Goal: Obtain resource: Download file/media

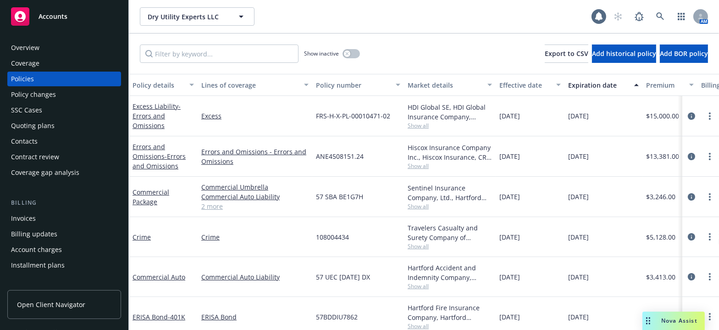
scroll to position [283, 0]
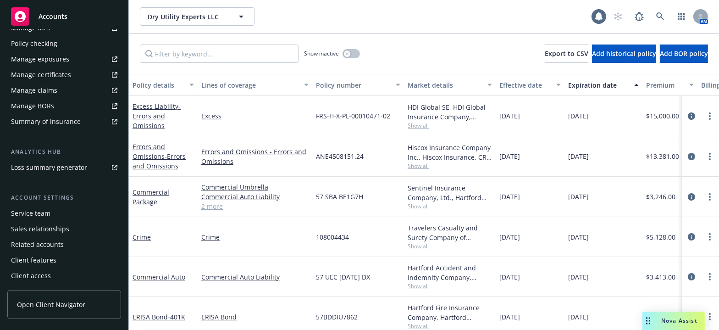
click at [51, 77] on div "Manage certificates" at bounding box center [41, 74] width 60 height 15
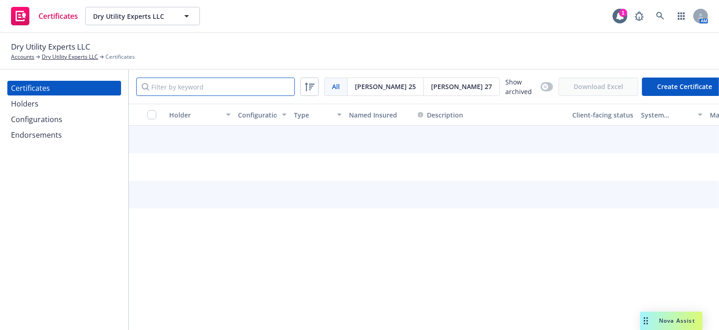
click at [241, 92] on input "Filter by keyword" at bounding box center [215, 86] width 159 height 18
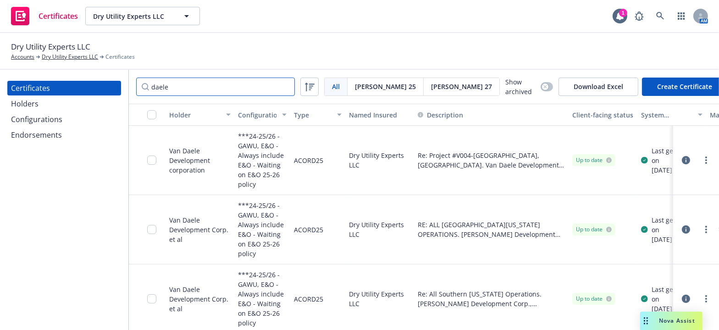
type input "daele"
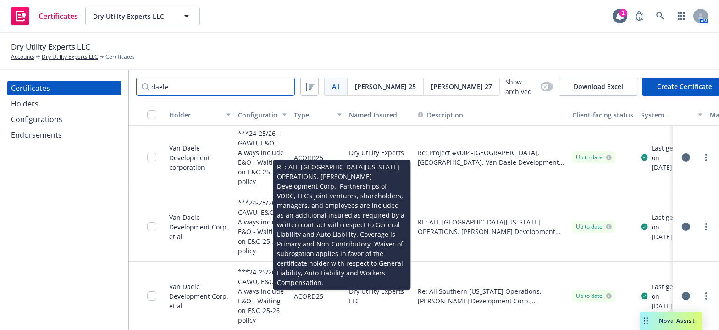
scroll to position [9, 0]
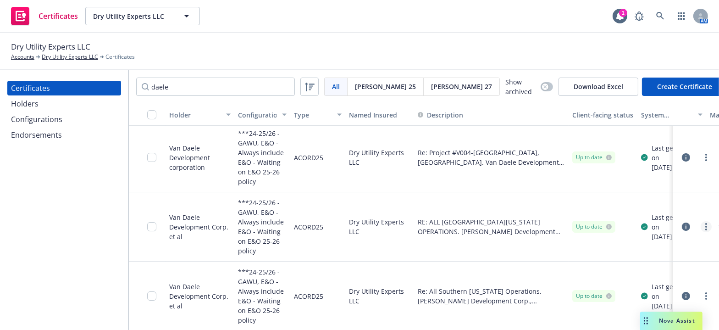
drag, startPoint x: 705, startPoint y: 217, endPoint x: 699, endPoint y: 220, distance: 6.6
click at [703, 218] on div at bounding box center [696, 226] width 39 height 18
click at [705, 223] on icon "more" at bounding box center [706, 226] width 2 height 7
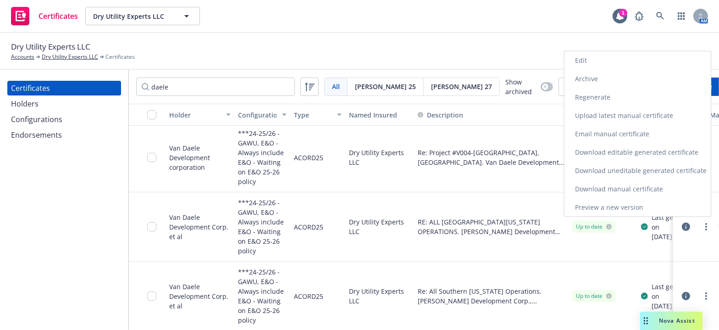
click at [611, 161] on link "Download uneditable generated certificate" at bounding box center [637, 170] width 147 height 18
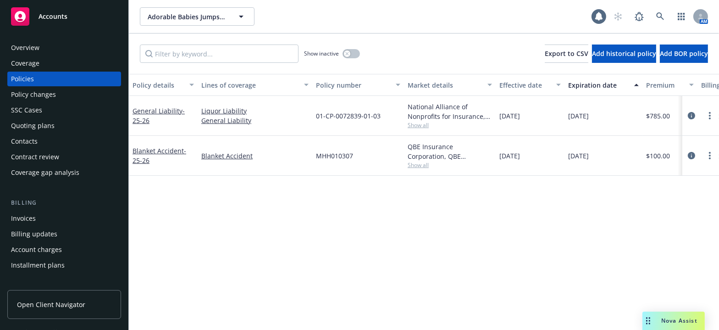
scroll to position [283, 0]
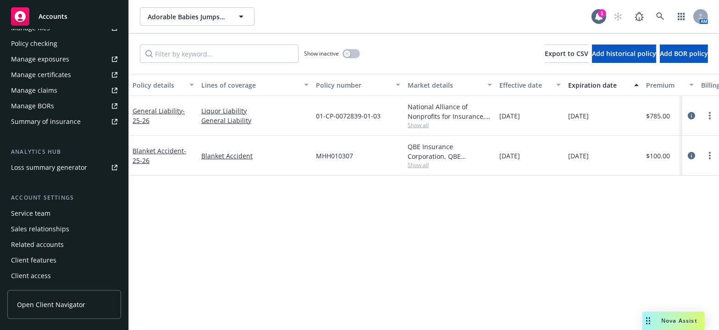
click at [51, 69] on div "Manage certificates" at bounding box center [41, 74] width 60 height 15
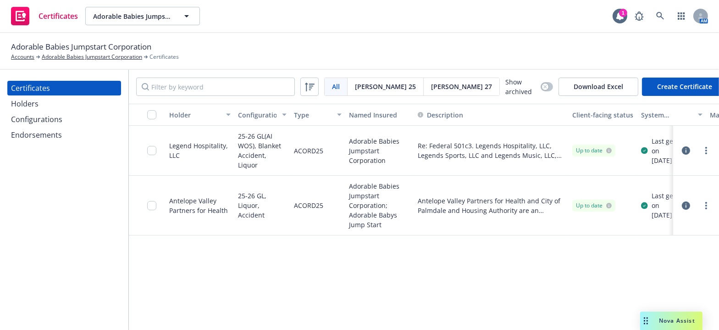
click at [22, 100] on div "Holders" at bounding box center [25, 103] width 28 height 15
